Goal: Feedback & Contribution: Leave review/rating

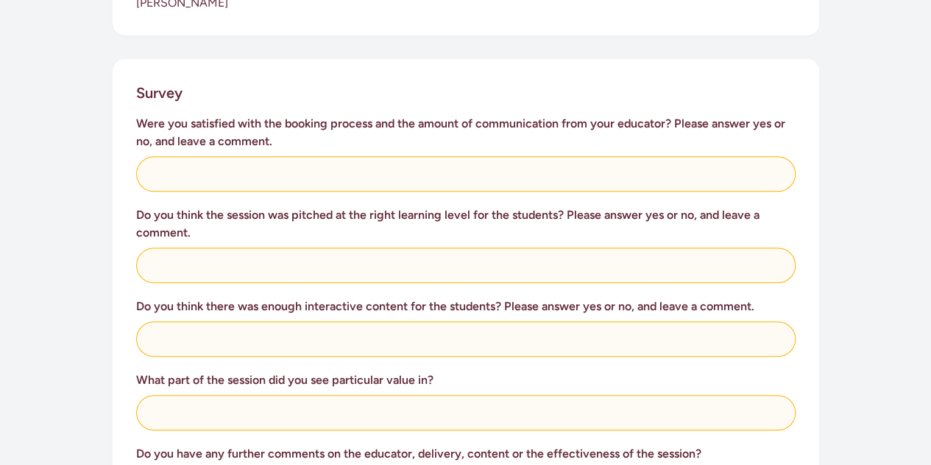
scroll to position [561, 0]
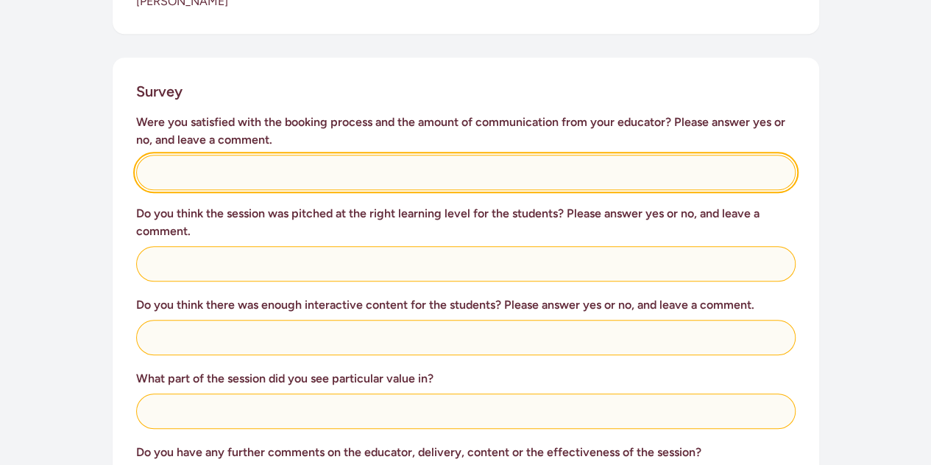
click at [253, 155] on input "text" at bounding box center [466, 172] width 660 height 35
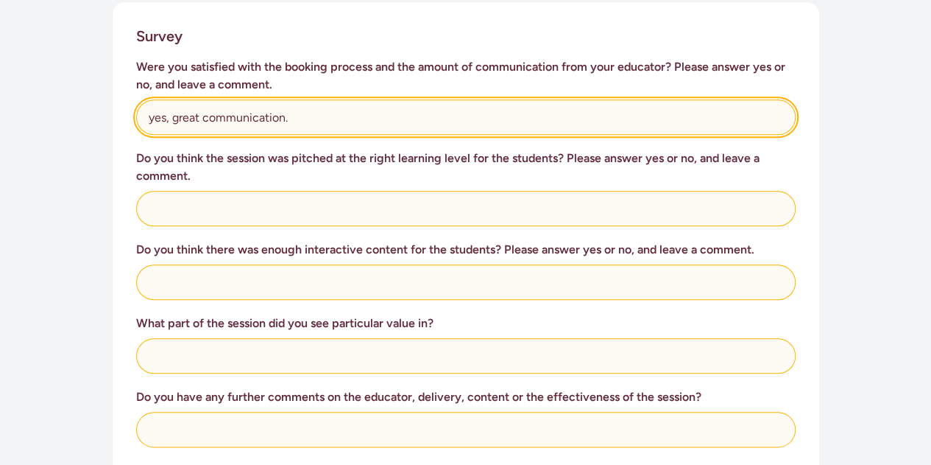
scroll to position [621, 0]
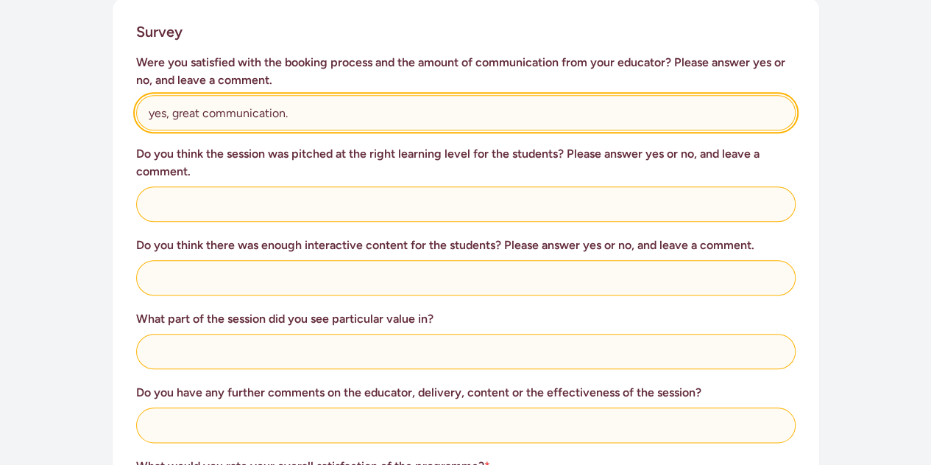
type input "yes, great communication."
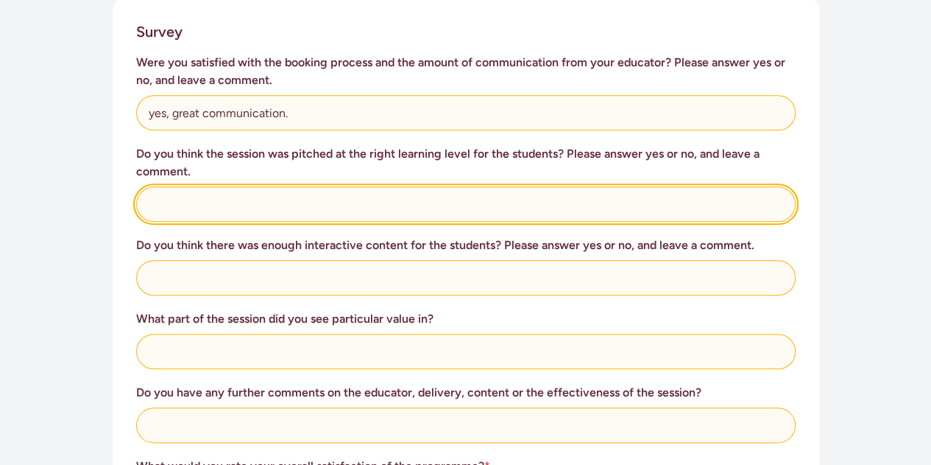
click at [255, 191] on input "text" at bounding box center [466, 203] width 660 height 35
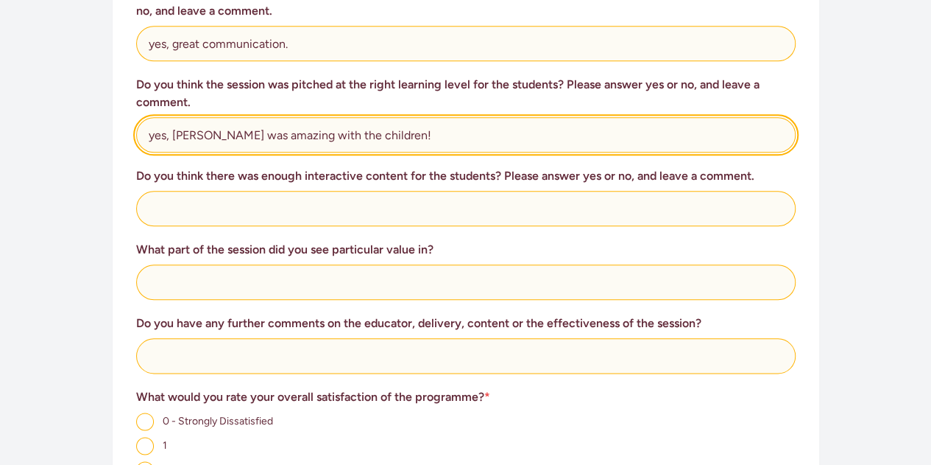
scroll to position [711, 0]
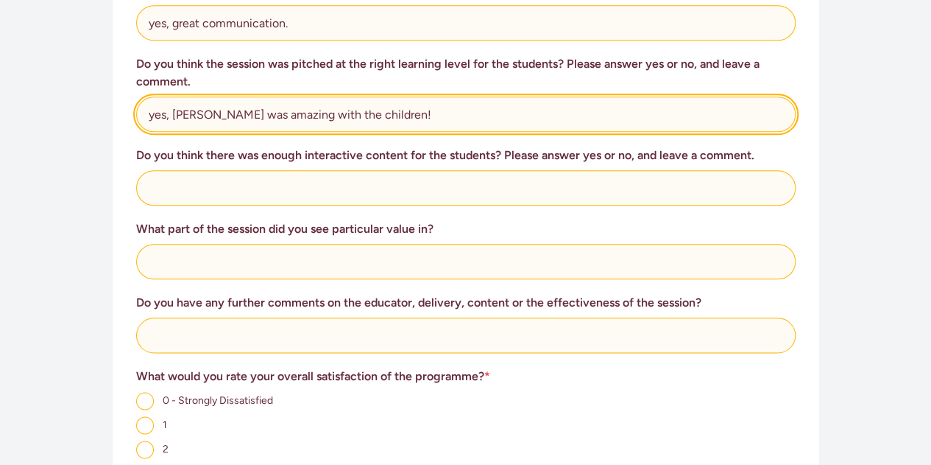
type input "yes, [PERSON_NAME] was amazing with the children!"
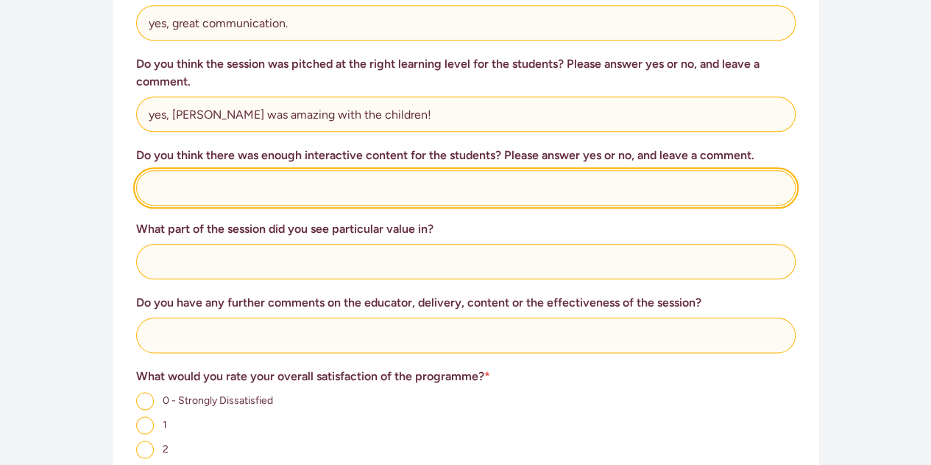
click at [333, 170] on input "text" at bounding box center [466, 187] width 660 height 35
type input "yes"
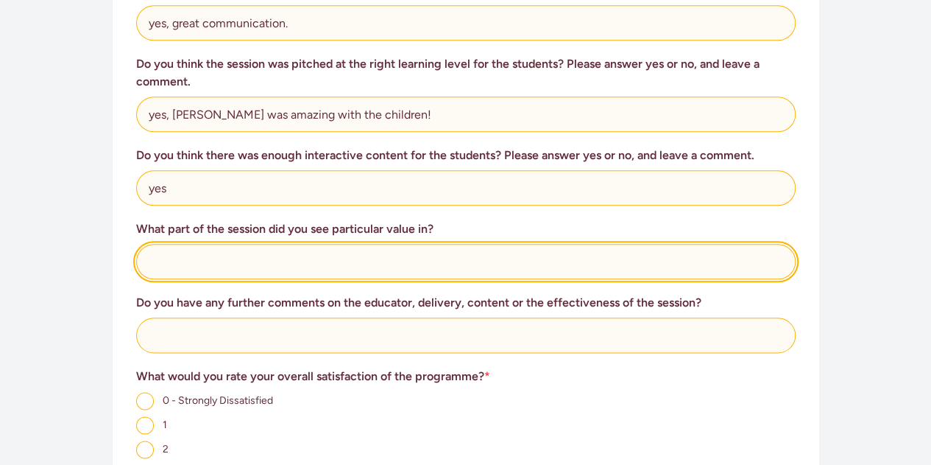
click at [305, 244] on input "text" at bounding box center [466, 261] width 660 height 35
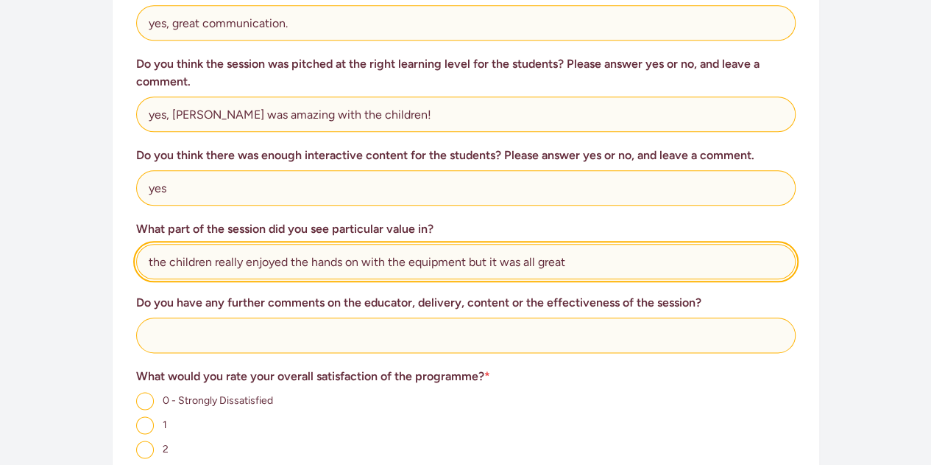
type input "the children really enjoyed the hands on with the equipment but it was all great"
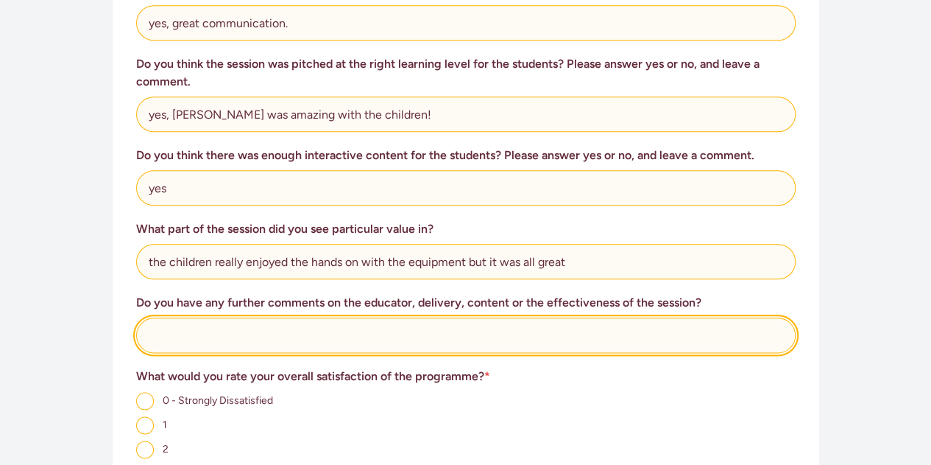
click at [267, 317] on input "text" at bounding box center [466, 334] width 660 height 35
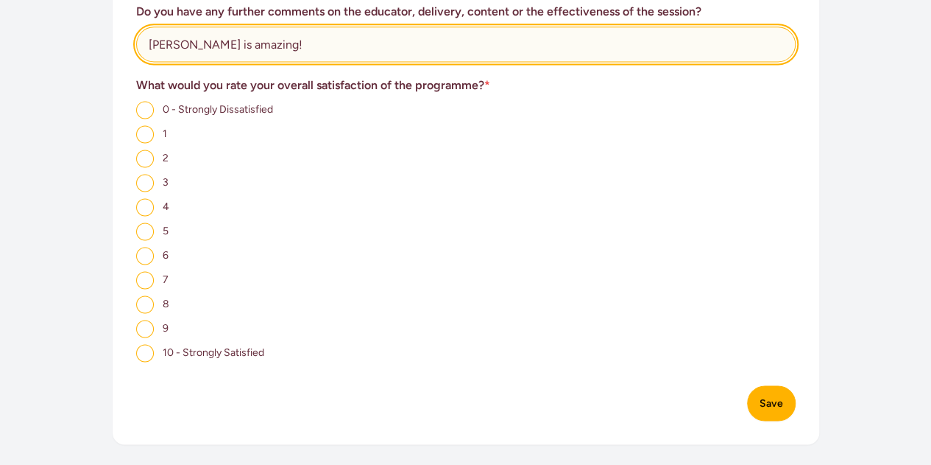
scroll to position [1008, 0]
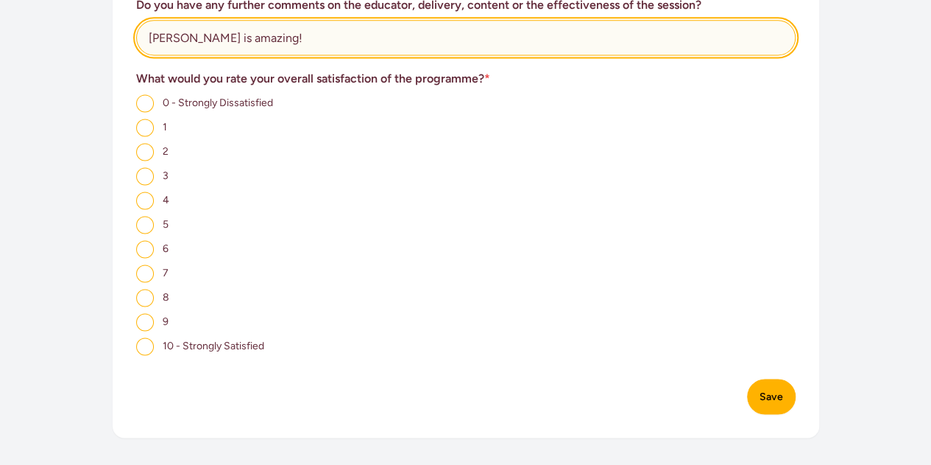
type input "[PERSON_NAME] is amazing!"
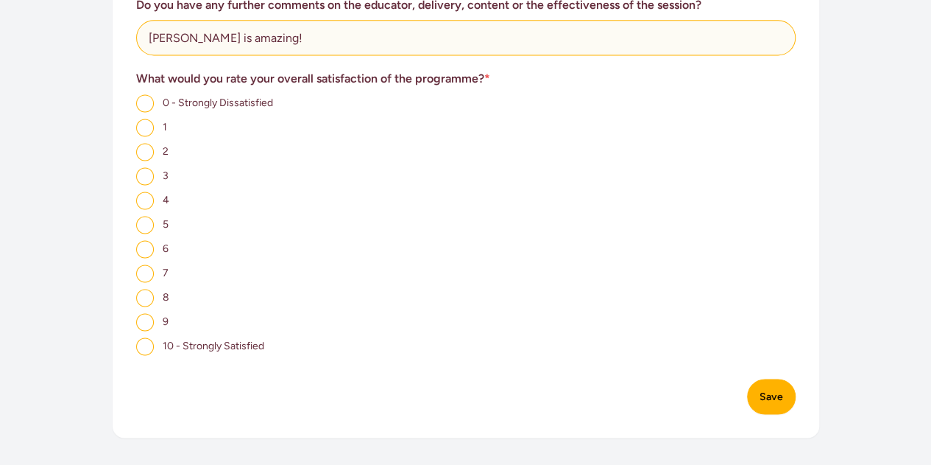
click at [144, 337] on input "10 - Strongly Satisfied" at bounding box center [145, 346] width 18 height 18
radio input "true"
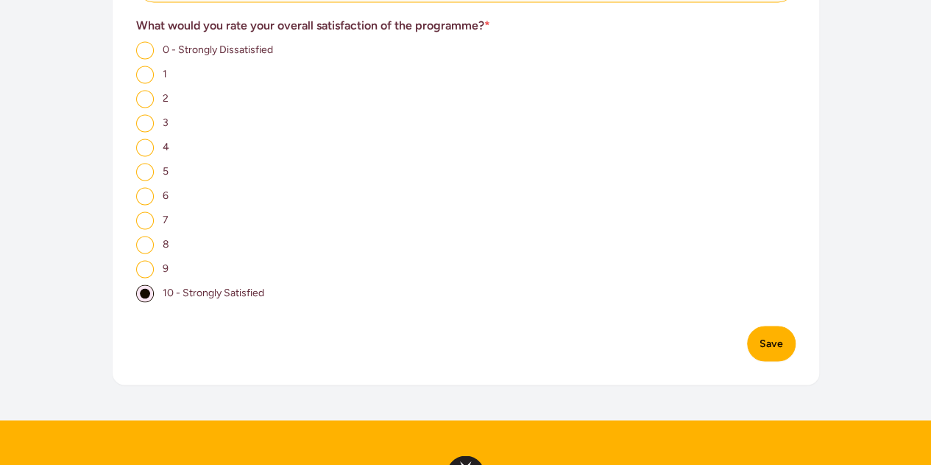
scroll to position [1062, 0]
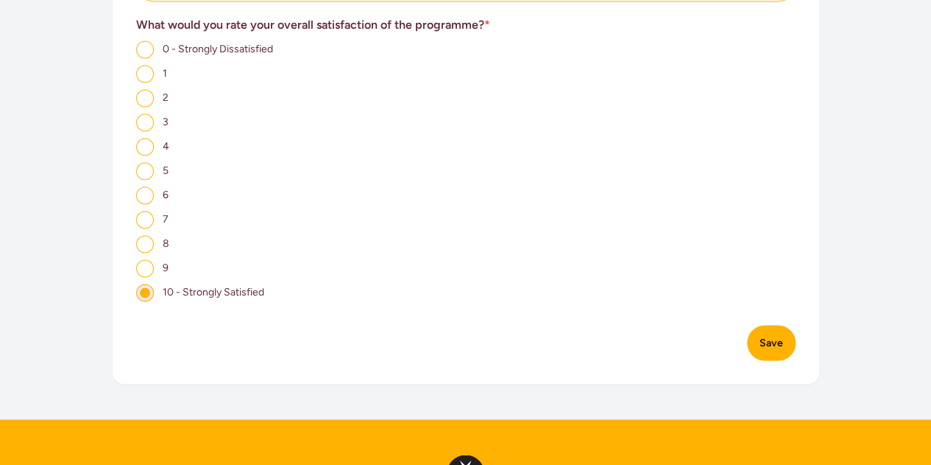
click at [770, 328] on button "Save" at bounding box center [771, 342] width 49 height 35
